Goal: Task Accomplishment & Management: Complete application form

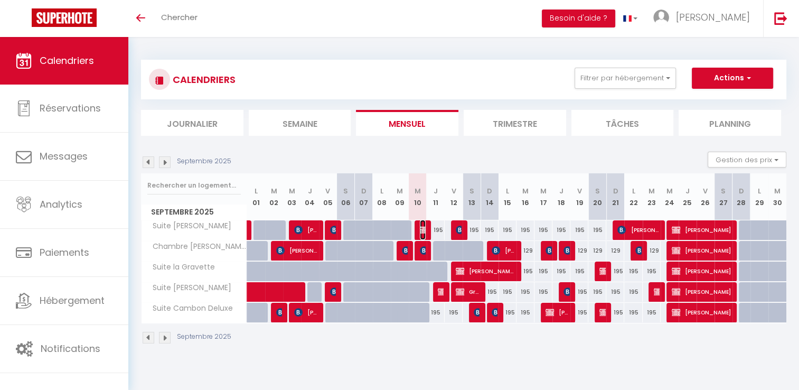
click at [424, 230] on img at bounding box center [424, 230] width 8 height 8
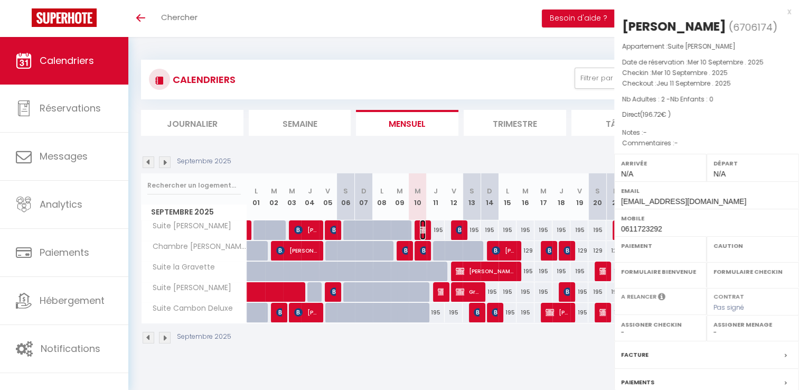
select select "OK"
select select "KO"
select select "0"
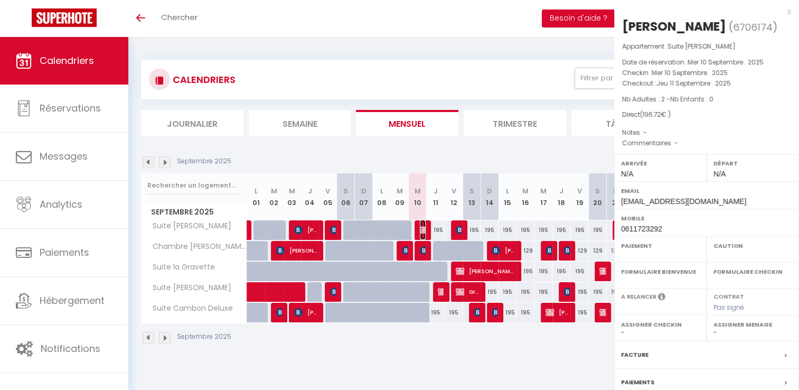
select select
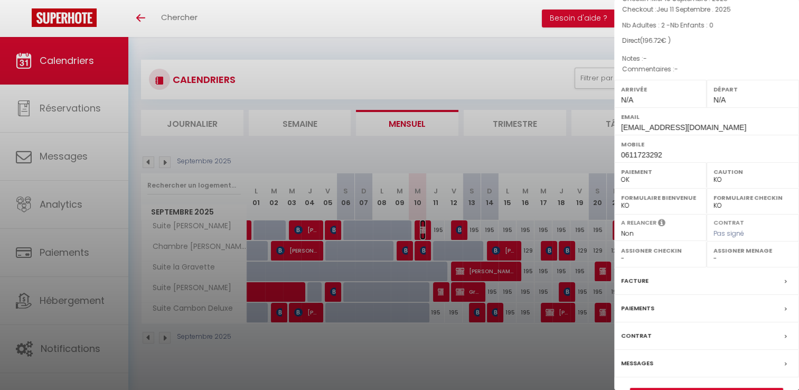
scroll to position [117, 0]
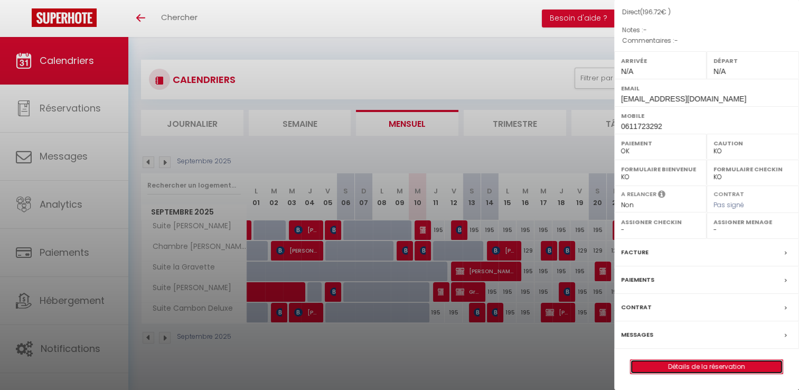
click at [703, 367] on link "Détails de la réservation" at bounding box center [707, 367] width 152 height 14
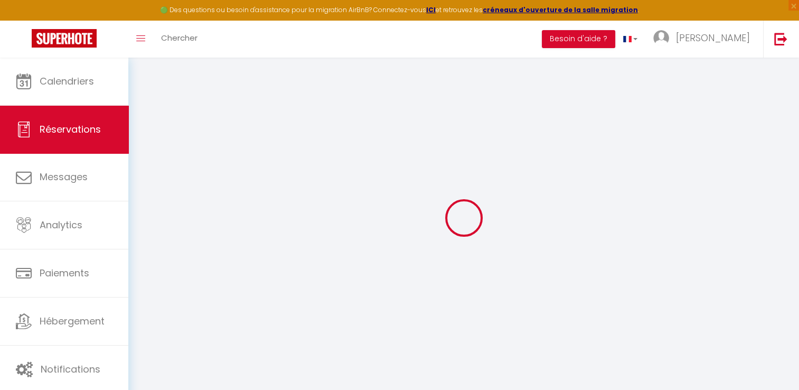
select select
select select "14"
checkbox input "false"
select select
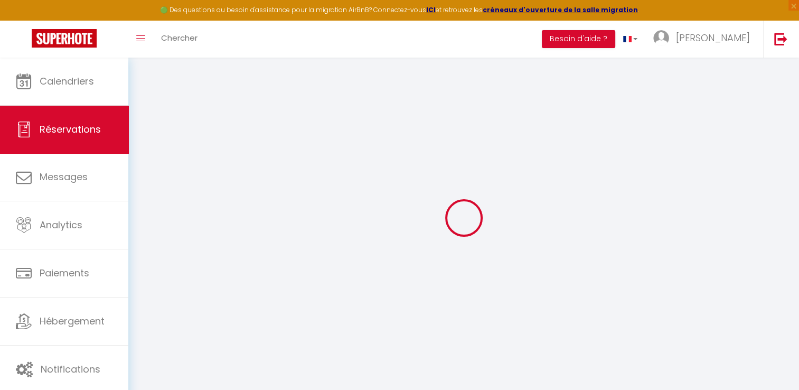
select select
checkbox input "false"
select select
checkbox input "false"
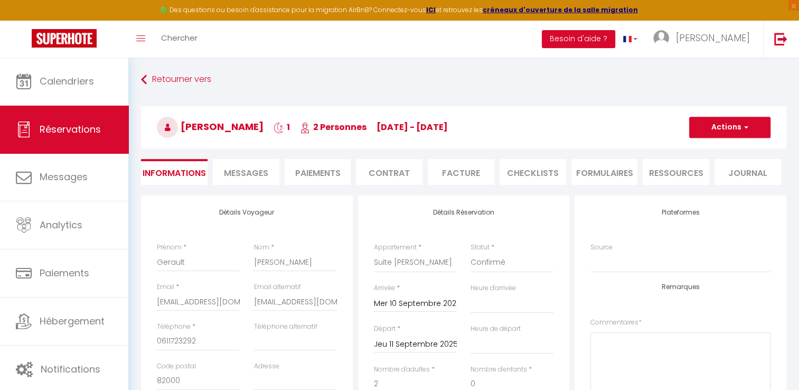
type input "1.72"
select select
checkbox input "false"
select select
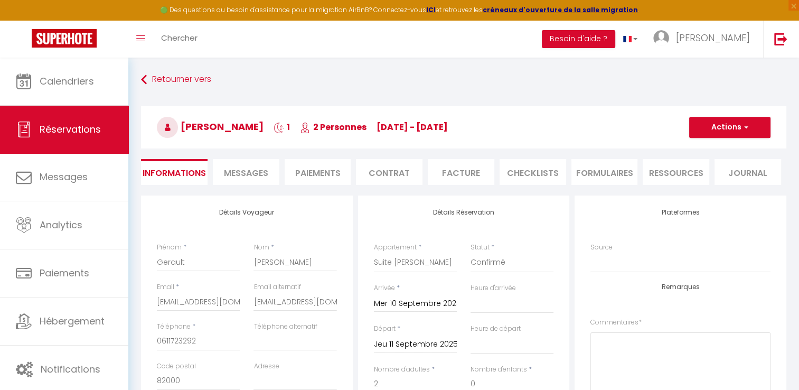
select select
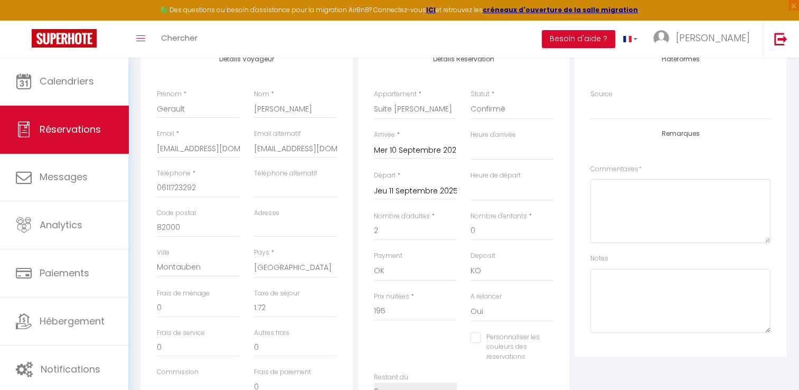
scroll to position [158, 0]
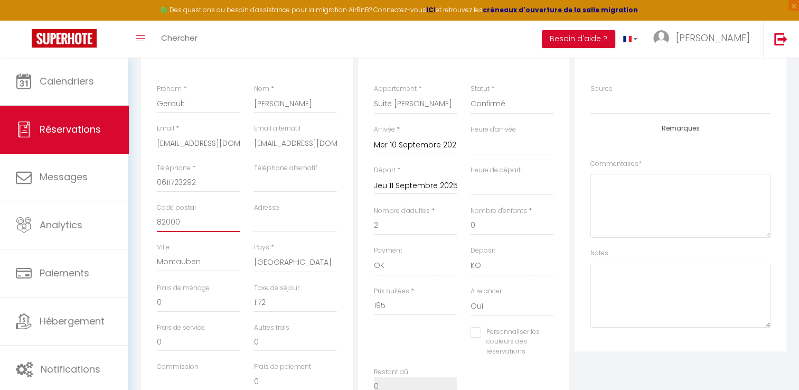
click at [194, 223] on input "82000" at bounding box center [198, 222] width 83 height 19
type input "8200"
select select
checkbox input "false"
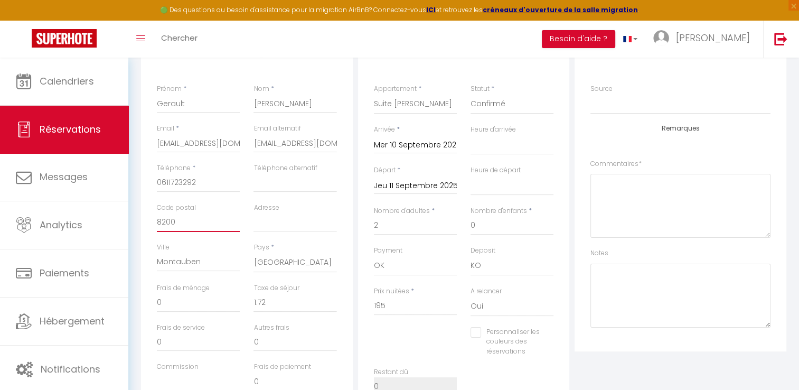
type input "820"
select select
checkbox input "false"
type input "82"
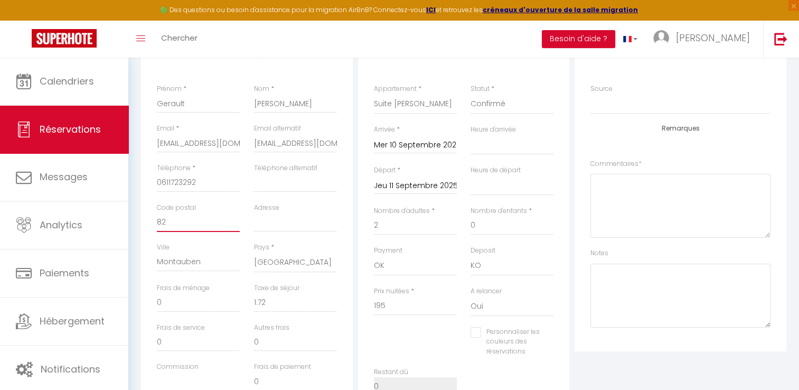
select select
checkbox input "false"
type input "8"
select select
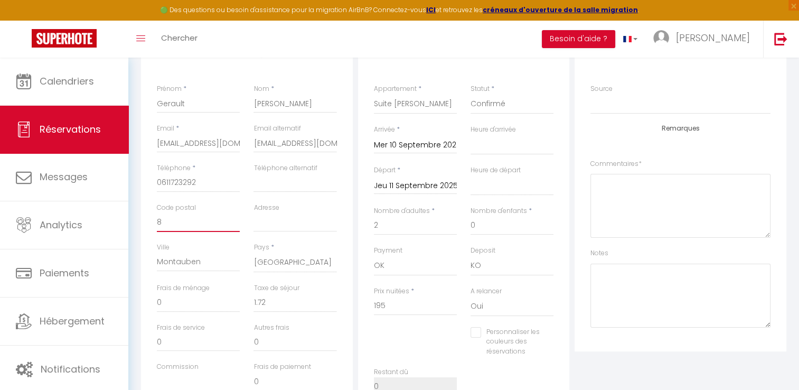
select select
checkbox input "false"
select select
checkbox input "false"
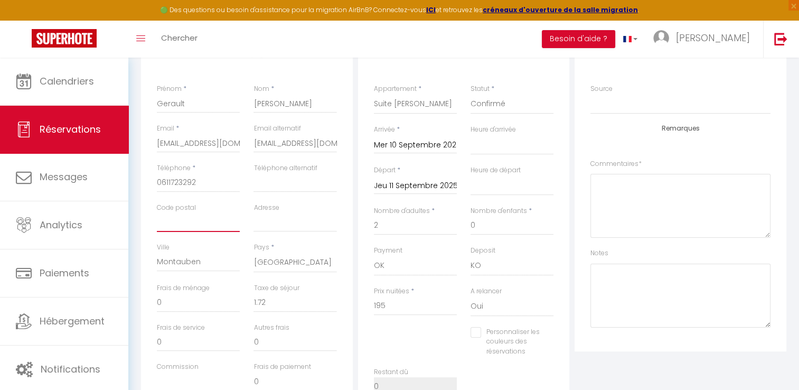
type input "3"
select select
checkbox input "false"
type input "31"
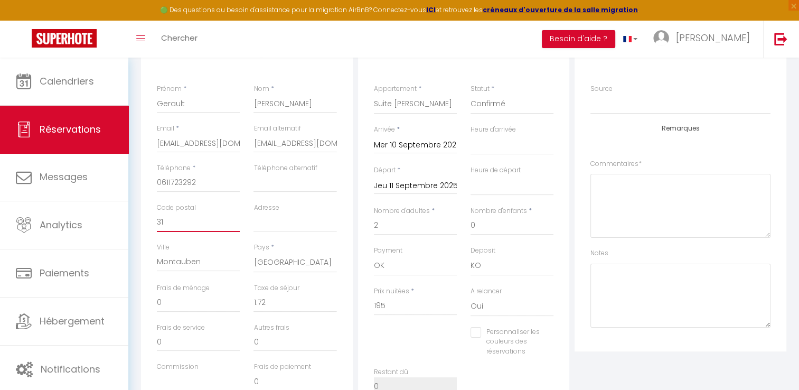
select select
checkbox input "false"
type input "317"
select select
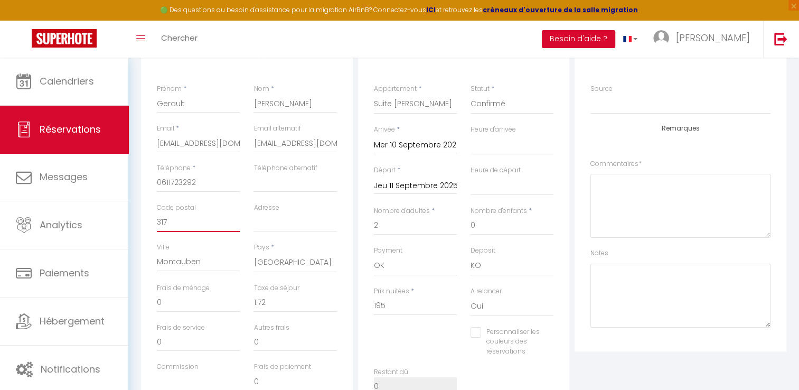
select select
checkbox input "false"
type input "3170"
select select
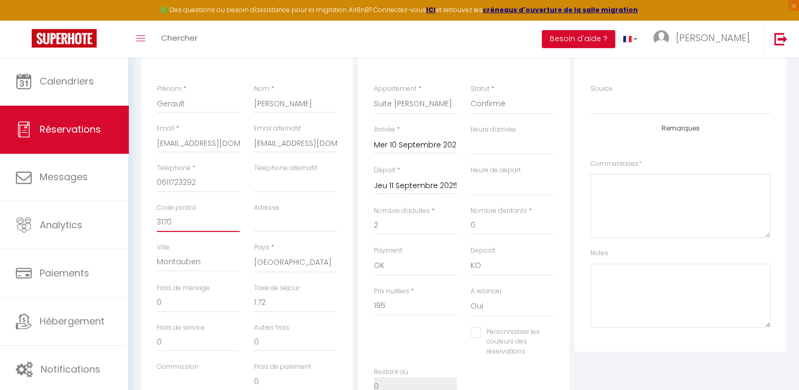
checkbox input "false"
type input "31700"
select select
checkbox input "false"
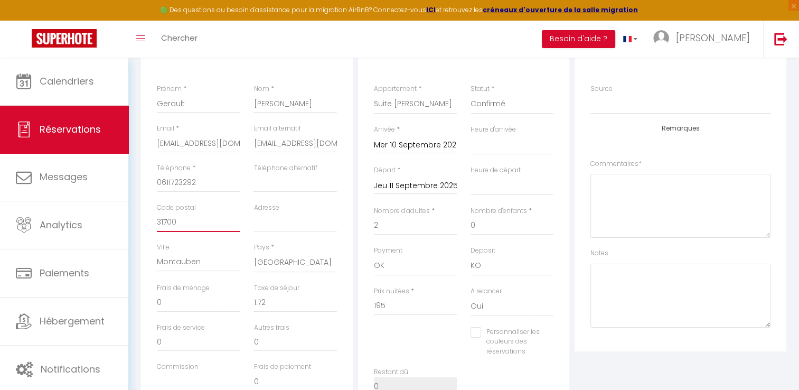
type input "31700"
click at [179, 260] on input "Montauben" at bounding box center [198, 262] width 83 height 19
click at [179, 259] on input "Montauben" at bounding box center [198, 262] width 83 height 19
type input "B"
select select
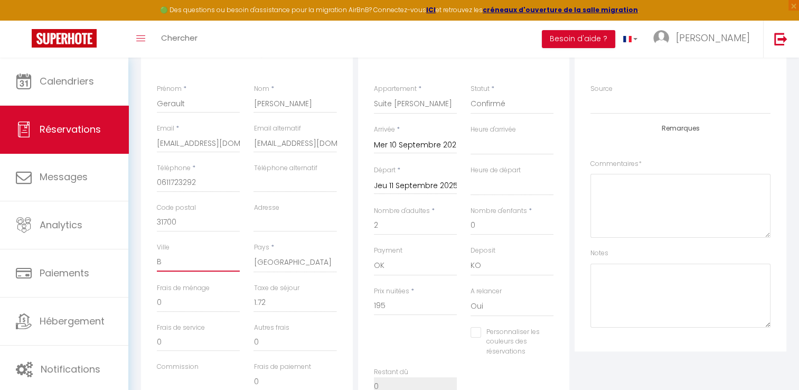
select select
checkbox input "false"
type input "BL"
select select
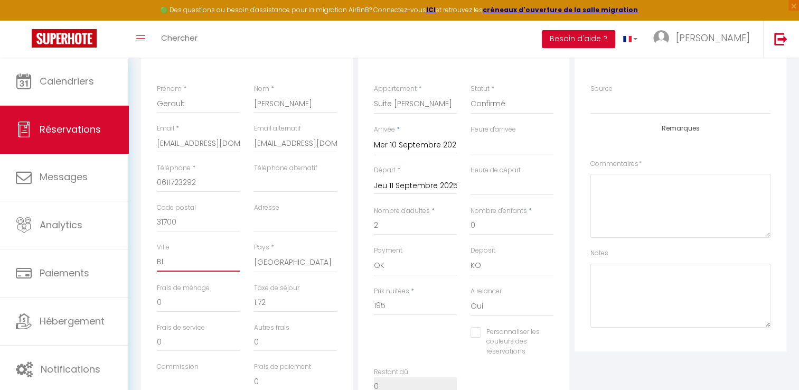
checkbox input "false"
type input "BLA"
select select
checkbox input "false"
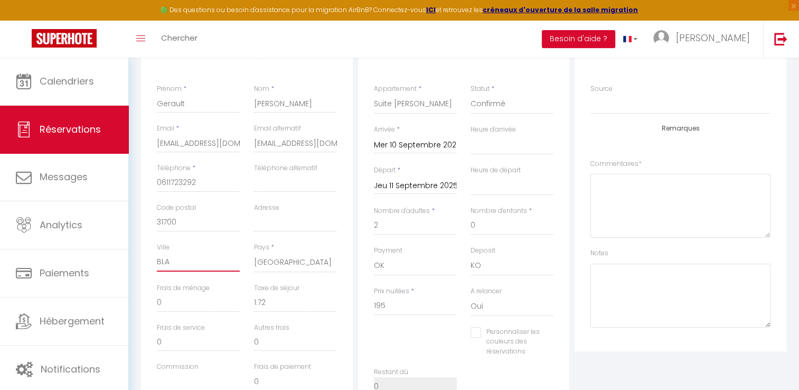
type input "BLAG"
select select
checkbox input "false"
type input "BLAGN"
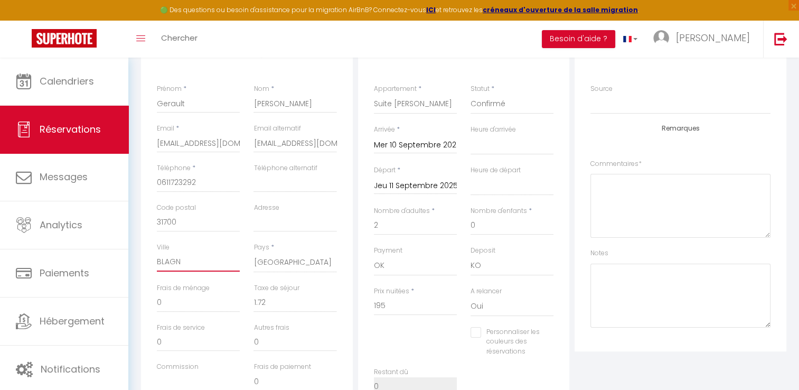
select select
checkbox input "false"
type input "BLAGNA"
select select
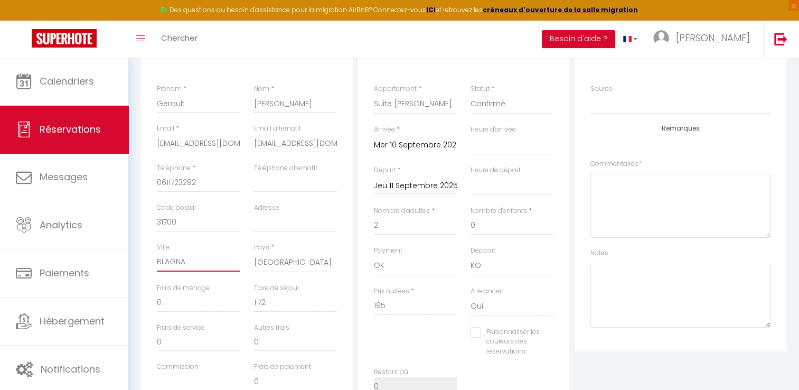
select select
checkbox input "false"
type input "BLAGNAC"
select select
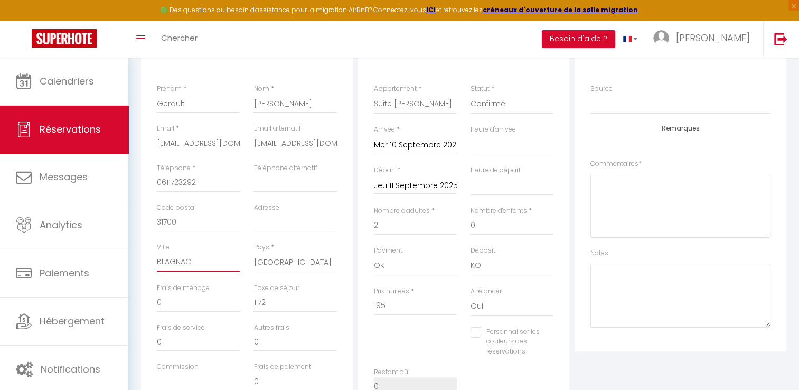
checkbox input "false"
type input "BLAGNAC"
click at [267, 225] on input "Adresse" at bounding box center [295, 222] width 83 height 19
type input "4"
select select
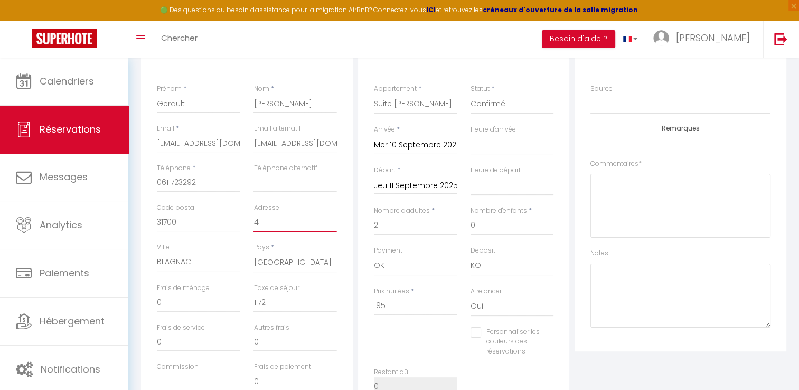
select select
checkbox input "false"
type input "46"
select select
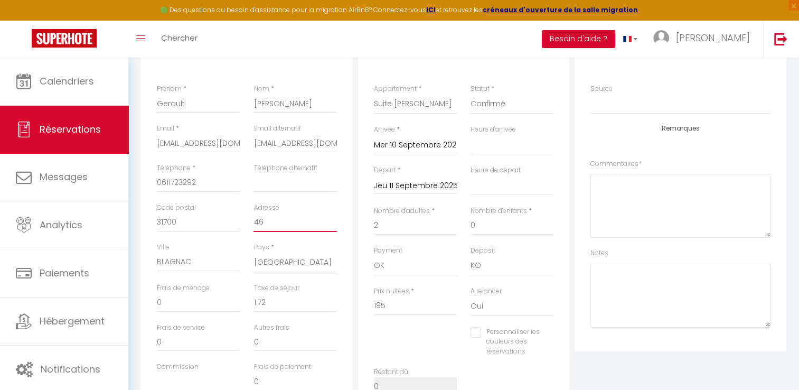
checkbox input "false"
type input "46,"
select select
checkbox input "false"
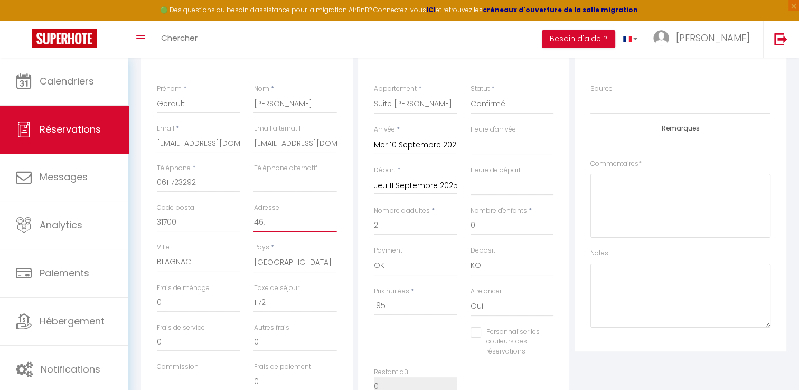
type input "46,"
select select
checkbox input "false"
type input "46, r"
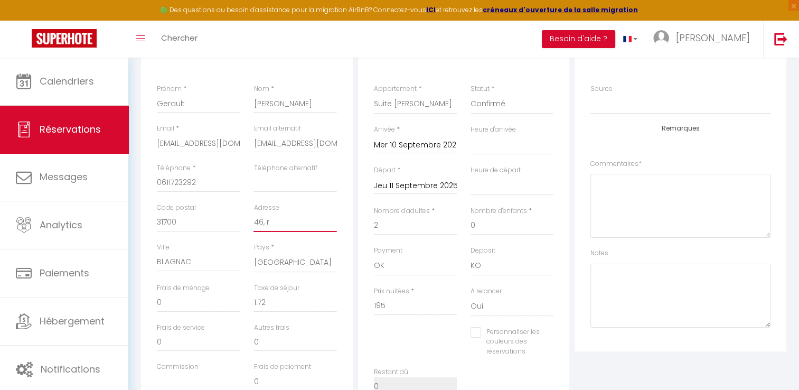
select select
checkbox input "false"
type input "46, ru"
select select
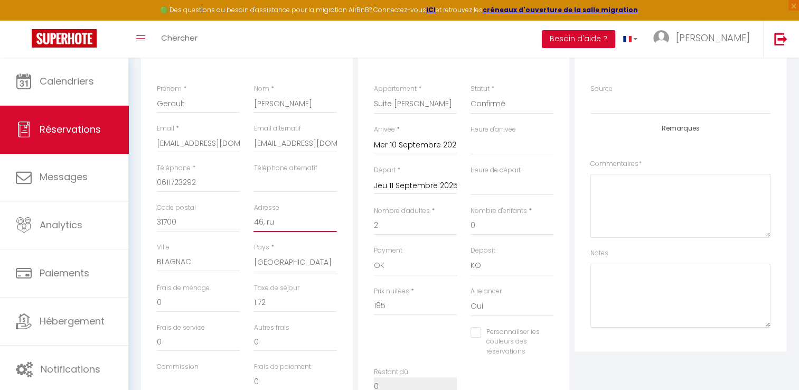
select select
checkbox input "false"
type input "[STREET_ADDRESS]"
select select
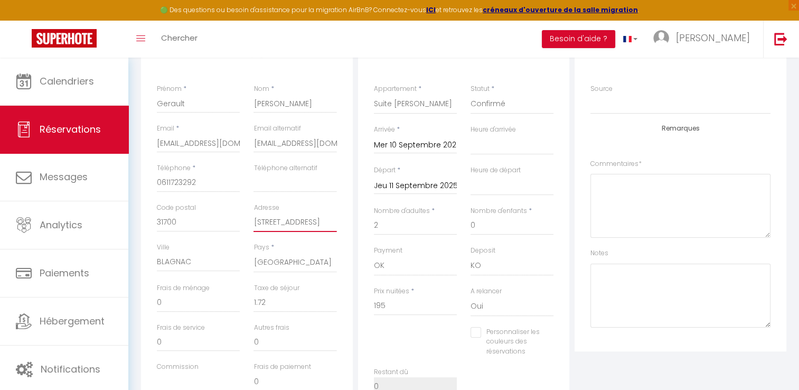
checkbox input "false"
type input "[STREET_ADDRESS]"
select select
checkbox input "false"
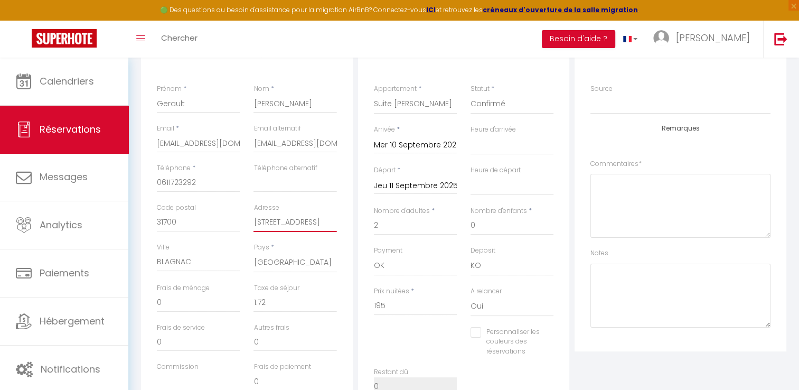
type input "[STREET_ADDRESS]"
select select
checkbox input "false"
type input "[STREET_ADDRESS]"
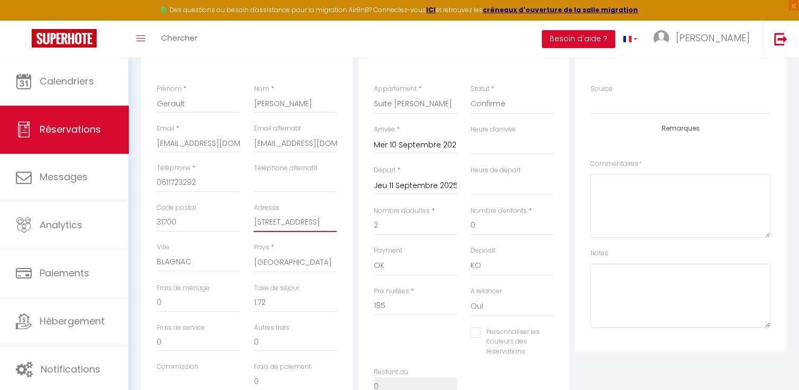
select select
checkbox input "false"
type input "[STREET_ADDRESS]"
select select
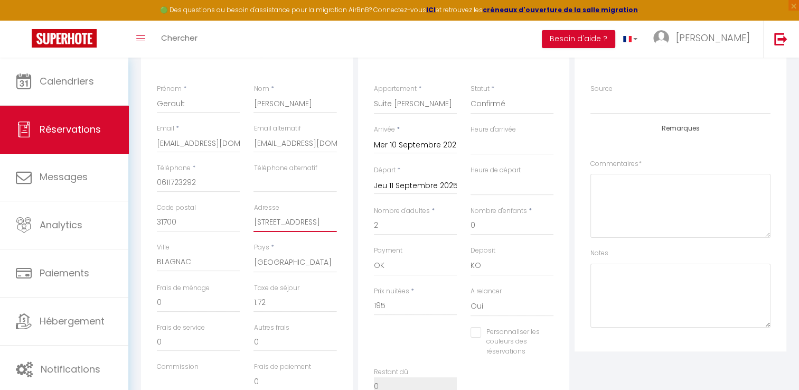
select select
checkbox input "false"
type input "[STREET_ADDRESS]"
select select
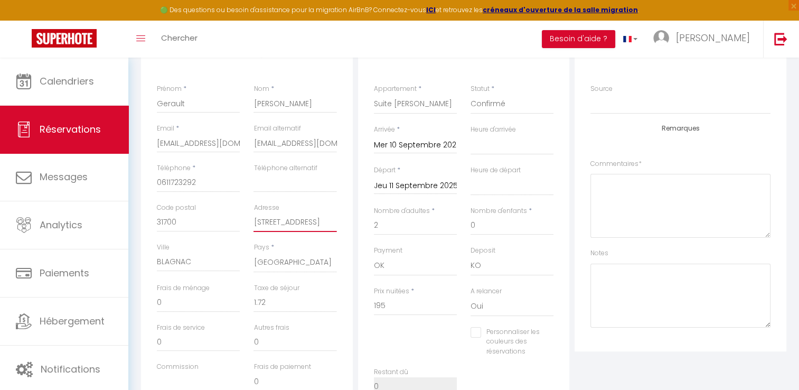
checkbox input "false"
type input "[STREET_ADDRESS]"
select select
checkbox input "false"
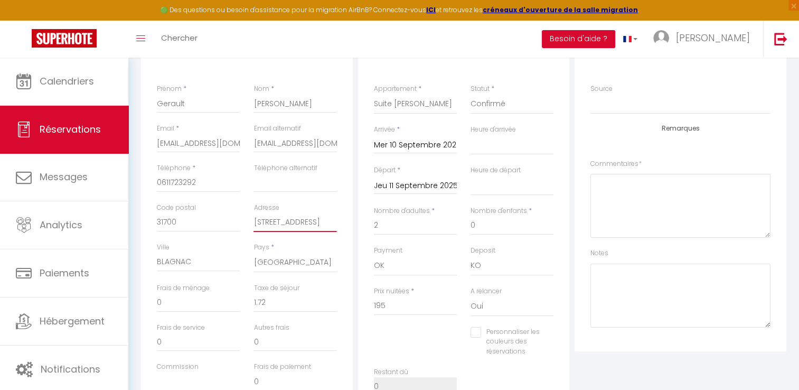
type input "[STREET_ADDRESS][PERSON_NAME]"
select select
checkbox input "false"
type input "[STREET_ADDRESS]"
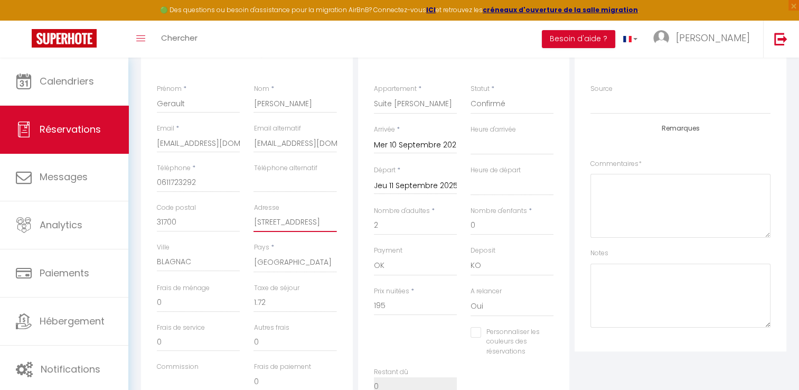
select select
checkbox input "false"
type input "[STREET_ADDRESS]"
select select
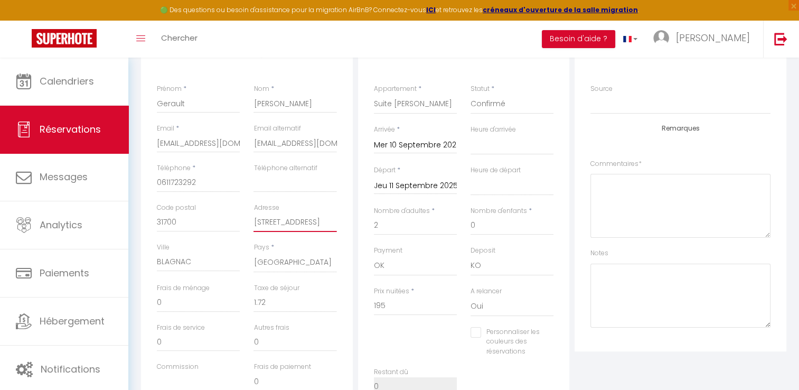
select select
checkbox input "false"
click at [293, 219] on input "[STREET_ADDRESS]" at bounding box center [295, 222] width 83 height 19
type input "[STREET_ADDRESS]"
click at [289, 104] on input "[PERSON_NAME]" at bounding box center [295, 103] width 83 height 19
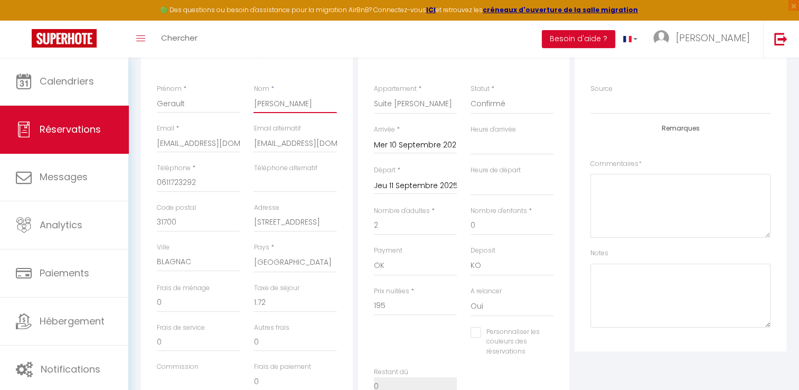
type input "[PERSON_NAME]"
select select
checkbox input "false"
type input "[PERSON_NAME]"
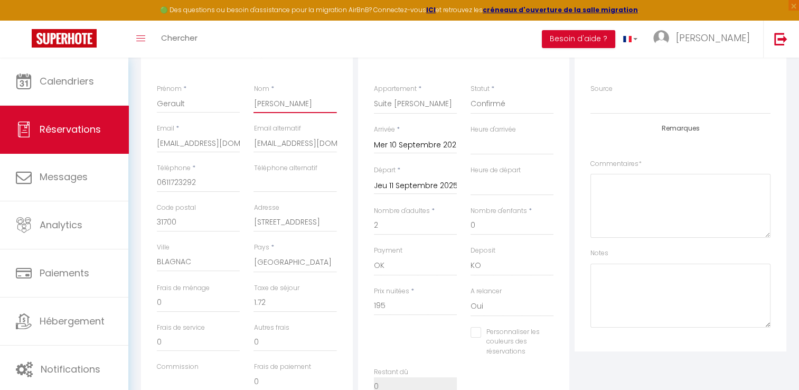
select select
checkbox input "false"
type input "[PERSON_NAME]"
select select
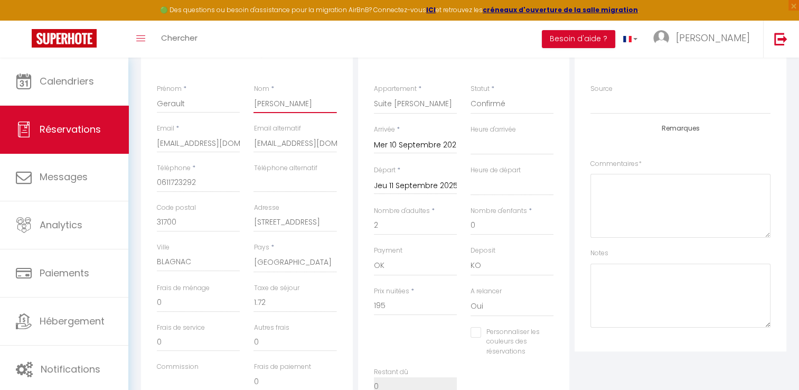
select select
checkbox input "false"
type input "[PERSON_NAME]"
select select
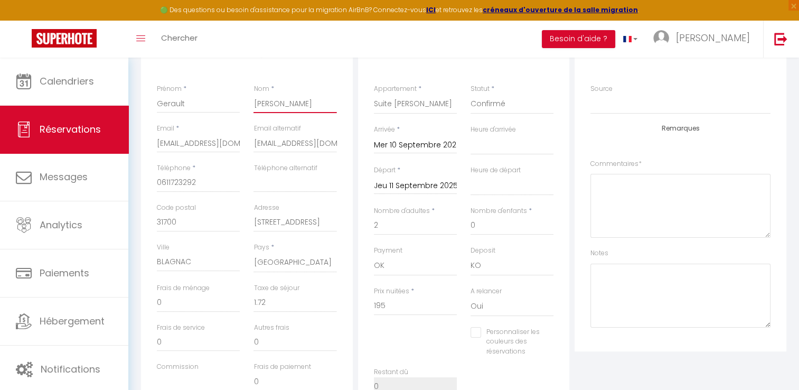
checkbox input "false"
click at [275, 101] on input "[PERSON_NAME]" at bounding box center [295, 103] width 83 height 19
type input "MarieNoëlle"
select select
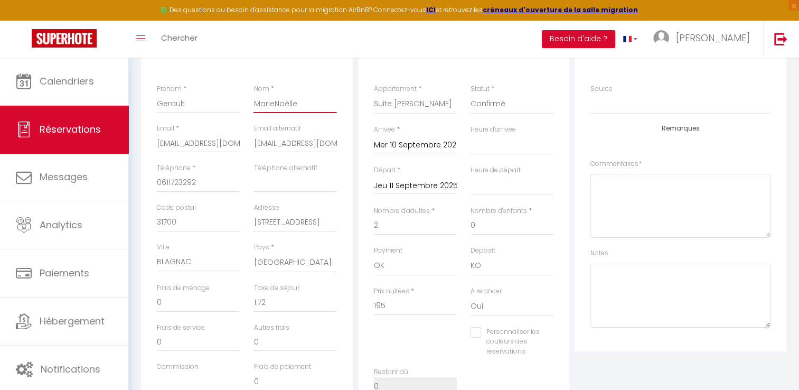
checkbox input "false"
type input "[PERSON_NAME]"
select select
checkbox input "false"
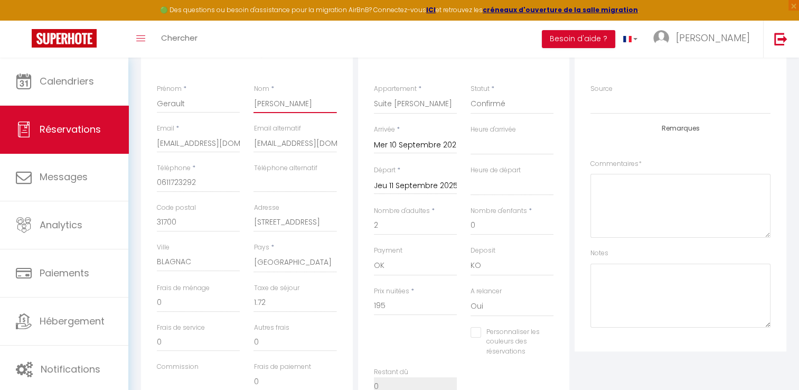
type input "[PERSON_NAME]"
click at [302, 223] on input "[STREET_ADDRESS]" at bounding box center [295, 222] width 83 height 19
type input "[STREET_ADDRESS]"
select select
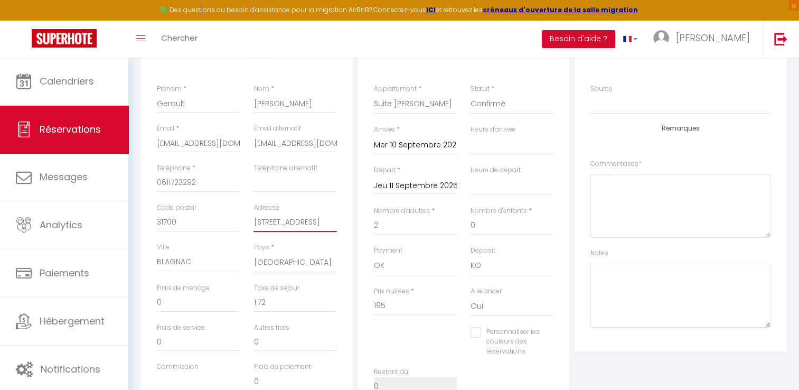
checkbox input "false"
type input "[STREET_ADDRESS]"
select select
checkbox input "false"
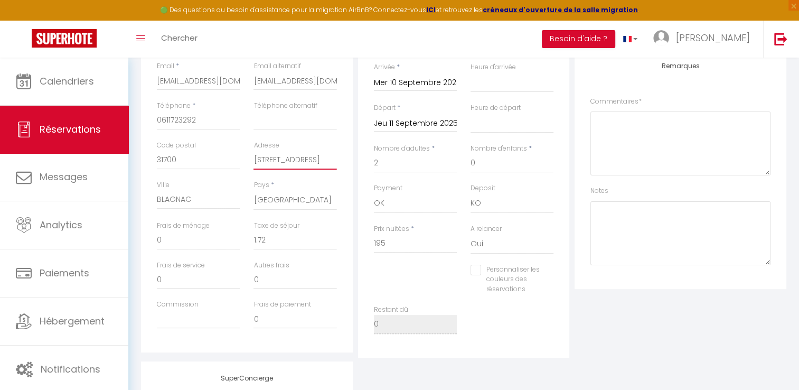
scroll to position [0, 0]
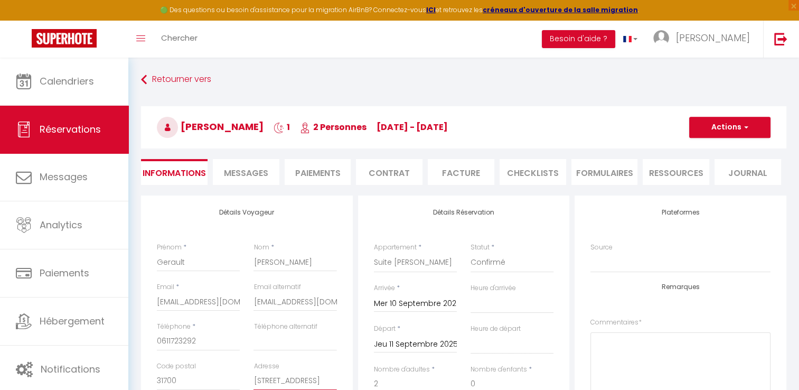
type input "[STREET_ADDRESS]"
click at [726, 126] on button "Actions" at bounding box center [729, 127] width 81 height 21
click at [709, 151] on link "Enregistrer" at bounding box center [719, 151] width 83 height 14
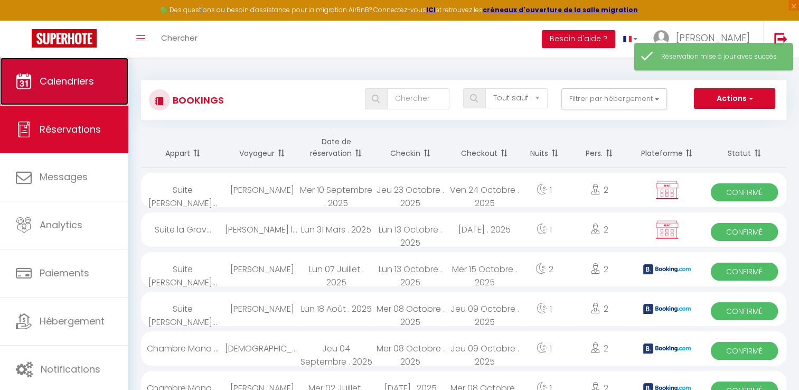
click at [77, 78] on span "Calendriers" at bounding box center [67, 80] width 54 height 13
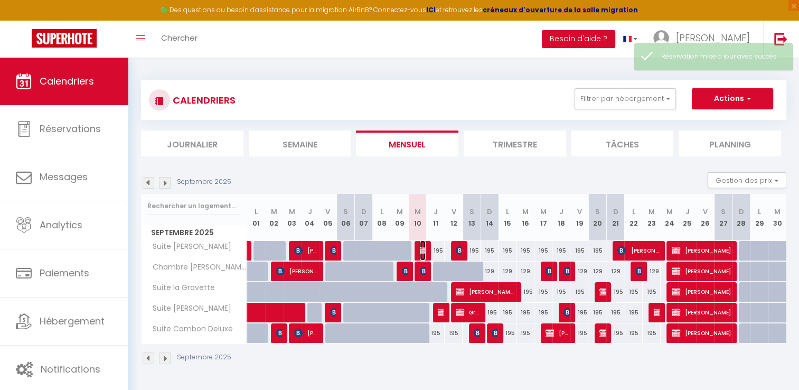
click at [424, 250] on img at bounding box center [424, 250] width 8 height 8
select select "OK"
select select "KO"
select select "0"
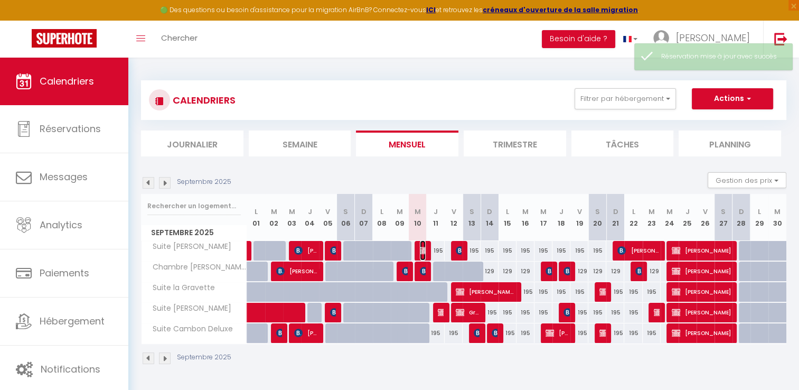
select select "0"
select select
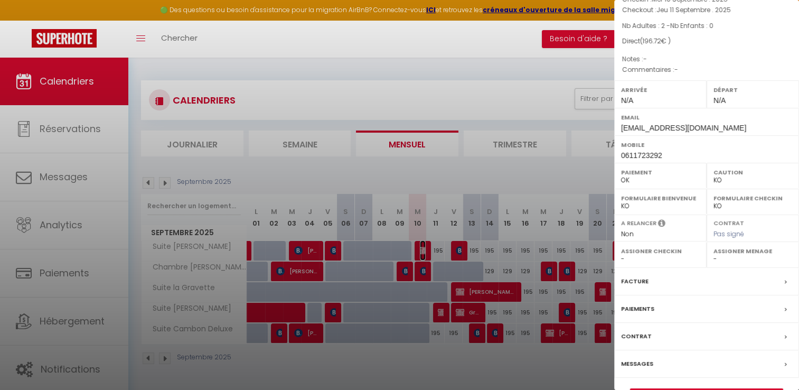
scroll to position [117, 0]
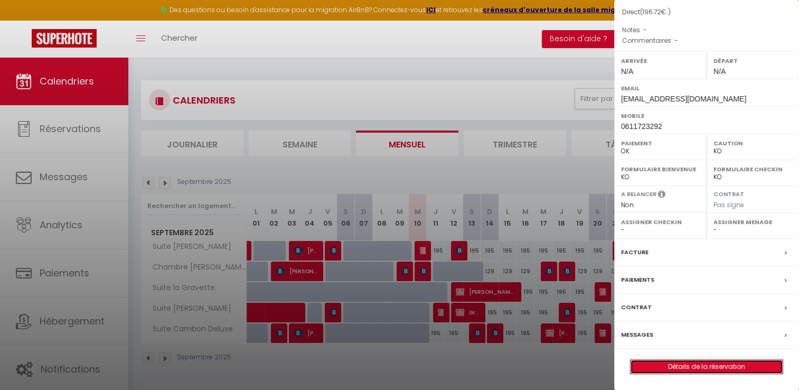
click at [700, 363] on link "Détails de la réservation" at bounding box center [707, 367] width 152 height 14
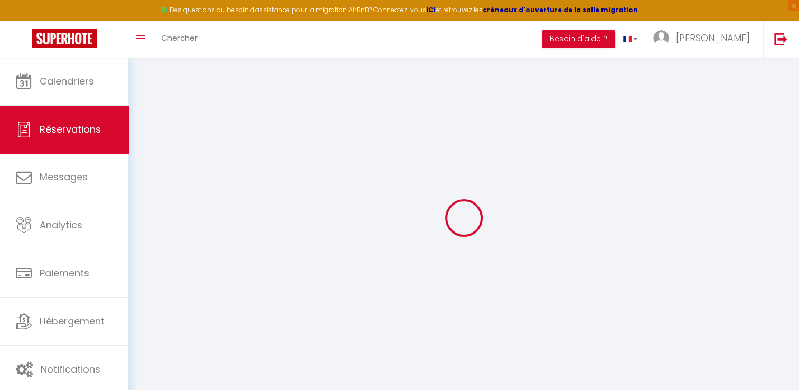
select select
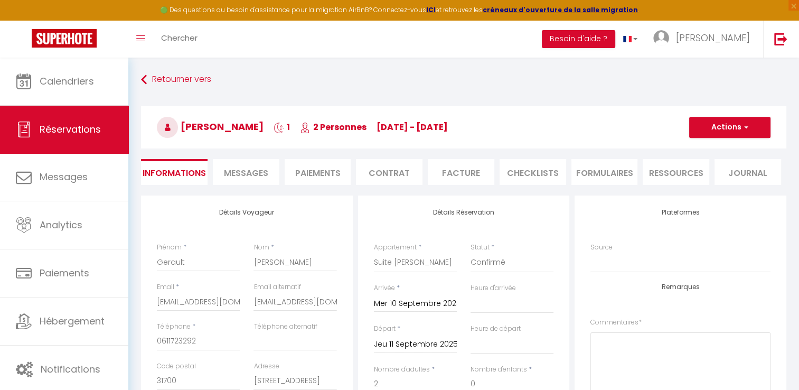
click at [463, 175] on li "Facture" at bounding box center [461, 172] width 67 height 26
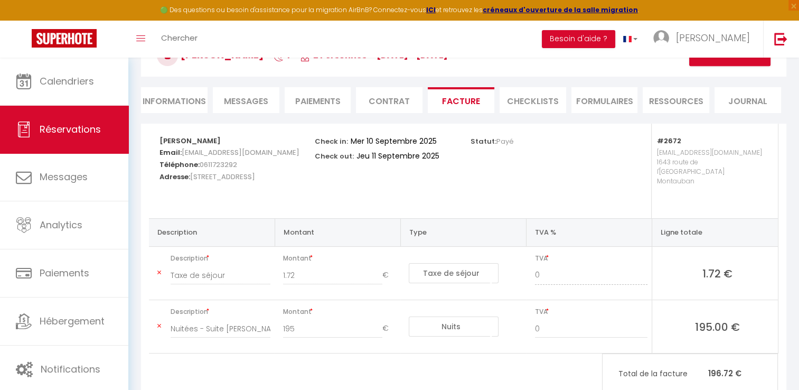
scroll to position [96, 0]
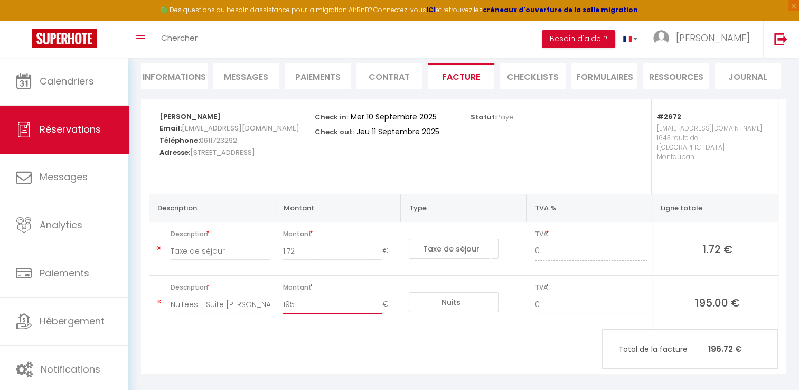
click at [298, 295] on input "195" at bounding box center [332, 304] width 99 height 19
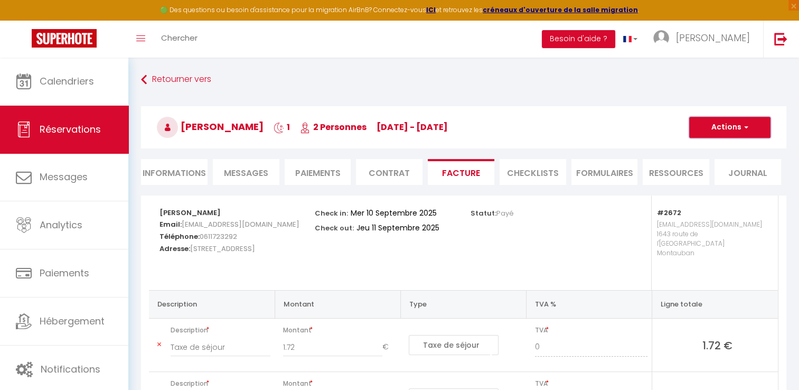
click at [721, 126] on button "Actions" at bounding box center [729, 127] width 81 height 21
click at [712, 153] on link "Enregistrer" at bounding box center [722, 151] width 89 height 14
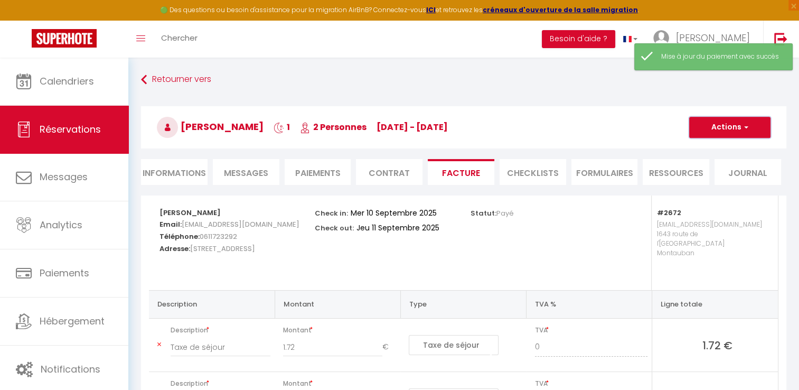
click at [714, 128] on button "Actions" at bounding box center [729, 127] width 81 height 21
click at [716, 163] on link "Aperçu et éditer" at bounding box center [722, 164] width 89 height 14
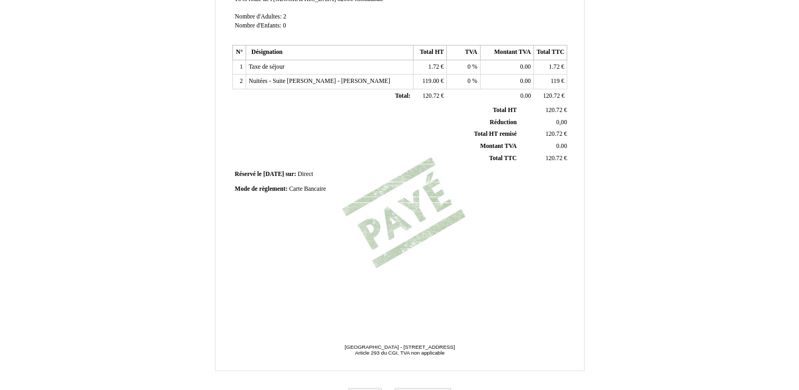
scroll to position [247, 0]
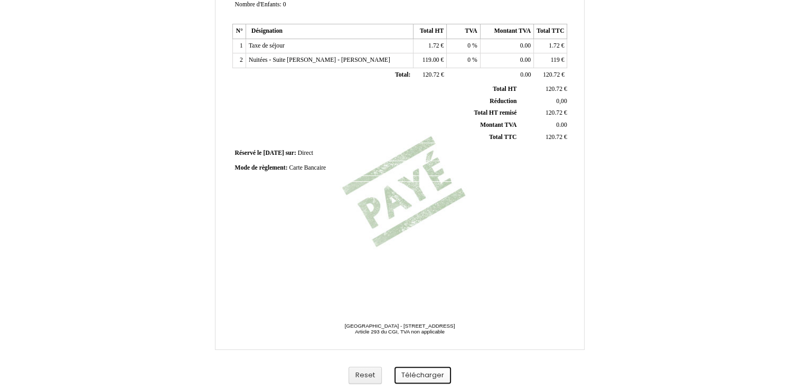
click at [418, 371] on button "Télécharger" at bounding box center [423, 375] width 57 height 17
